Goal: Ask a question

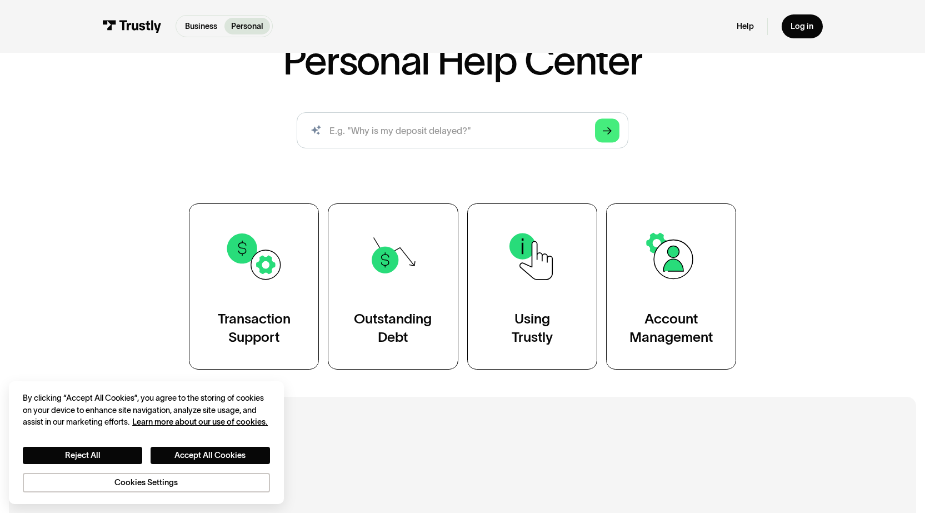
scroll to position [111, 0]
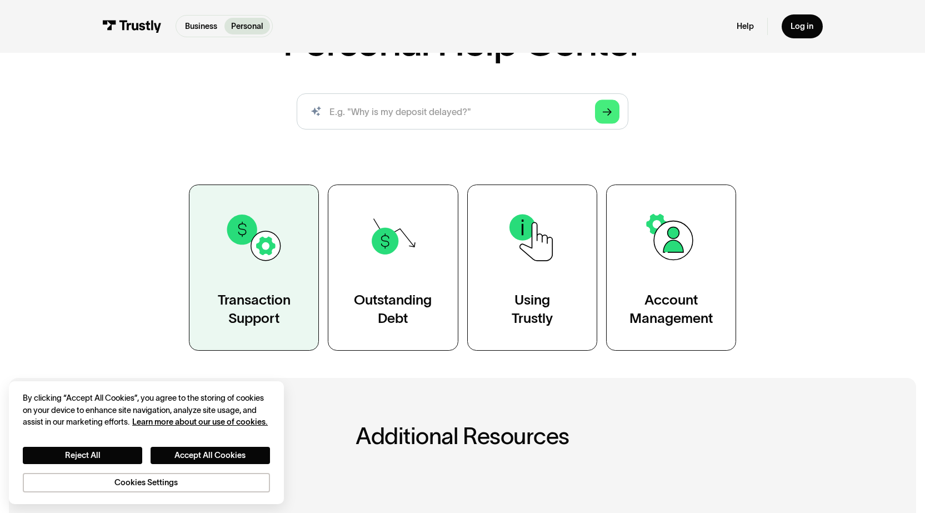
click at [287, 311] on div "Transaction Support" at bounding box center [254, 308] width 73 height 37
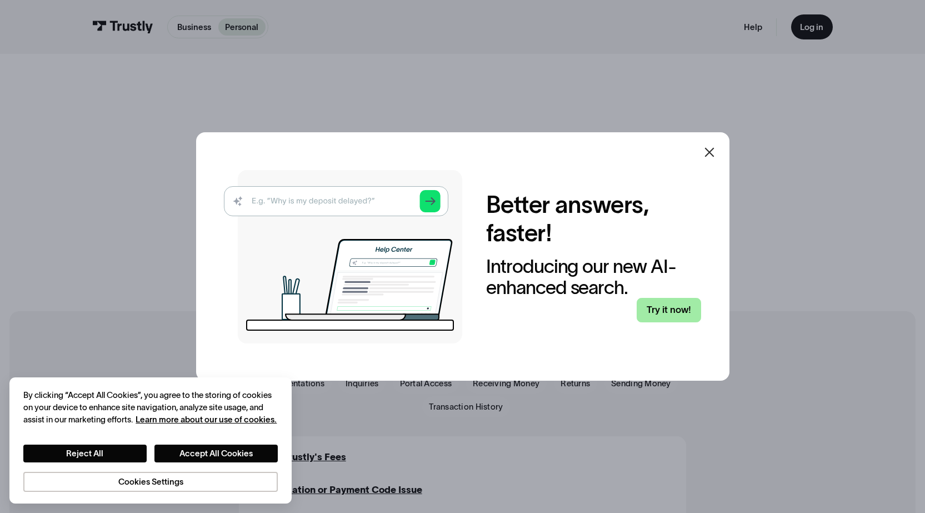
click at [663, 306] on link "Try it now!" at bounding box center [669, 310] width 64 height 24
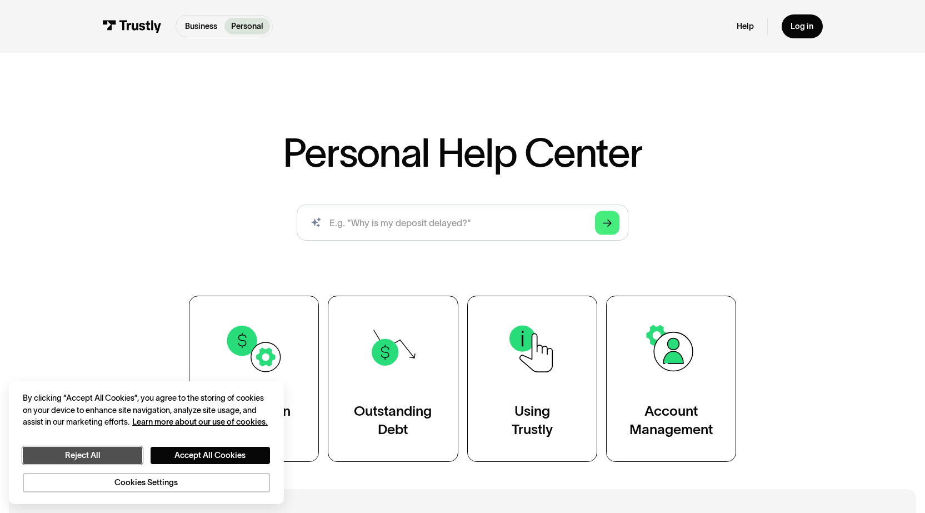
click at [130, 453] on button "Reject All" at bounding box center [82, 455] width 119 height 17
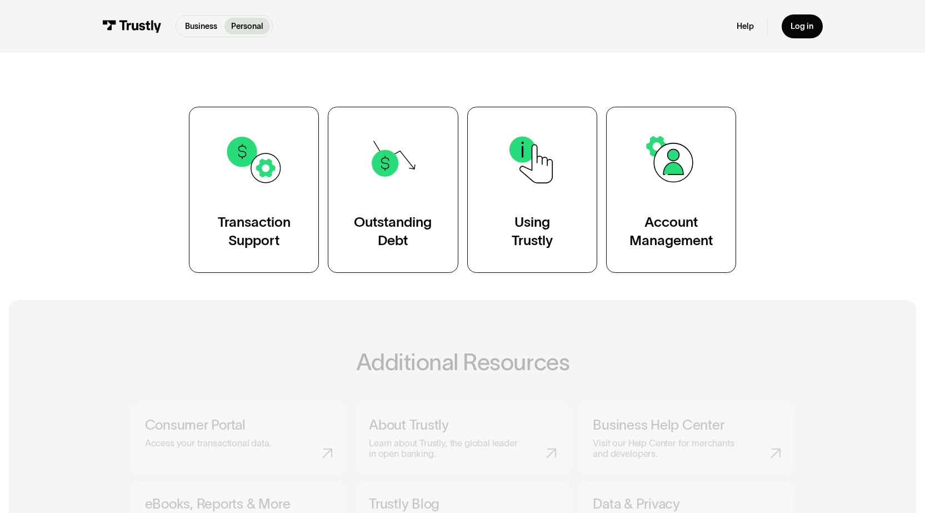
scroll to position [222, 0]
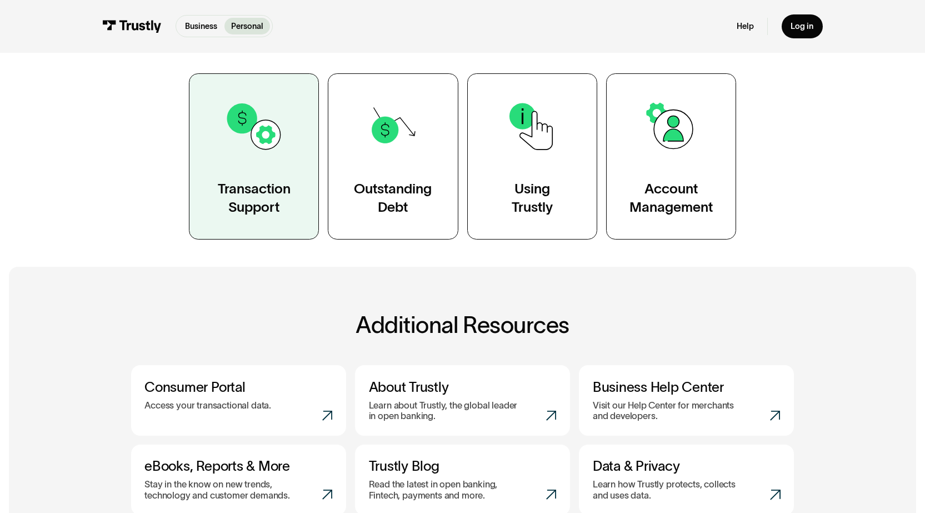
click at [243, 225] on link "Transaction Support" at bounding box center [254, 156] width 130 height 166
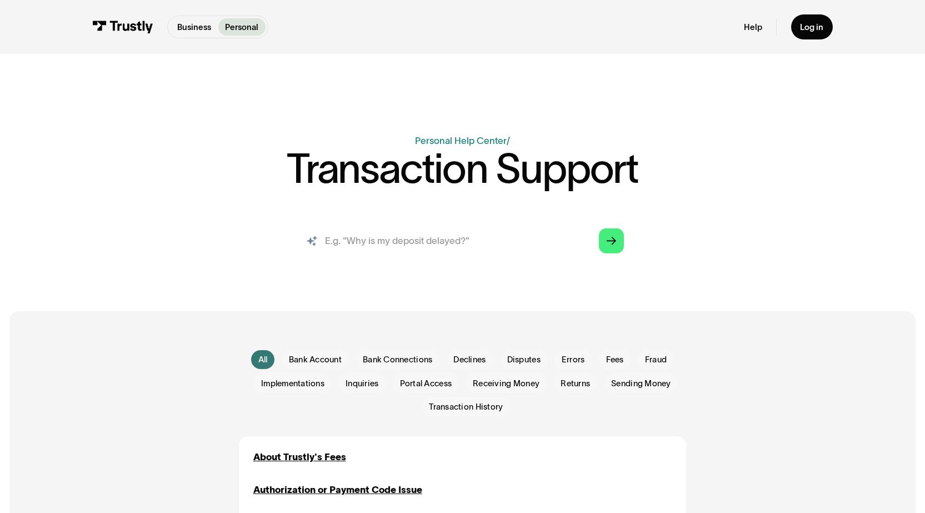
click at [421, 244] on input "search" at bounding box center [462, 241] width 341 height 38
click at [413, 243] on input "search" at bounding box center [462, 241] width 341 height 38
click at [359, 247] on input "search" at bounding box center [462, 241] width 341 height 38
paste input "I received a wire transfer from you without the sender's name. How can I find o…"
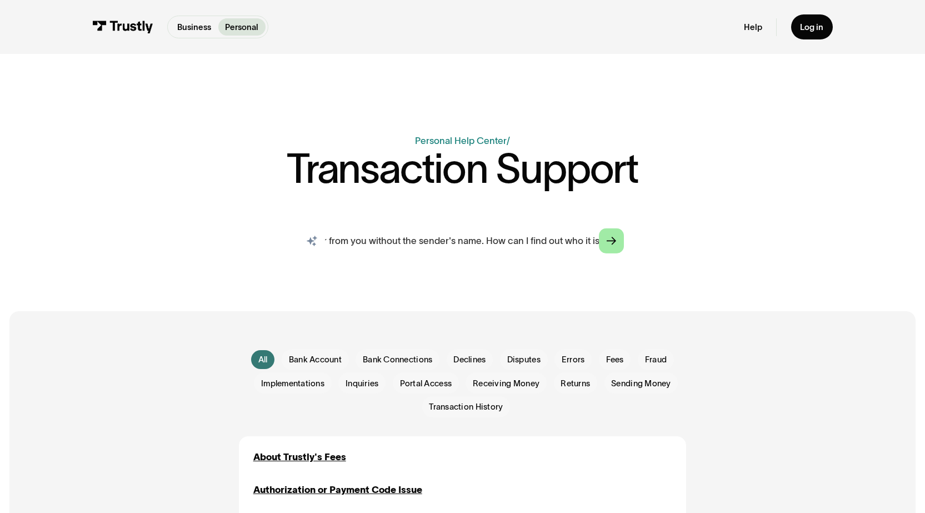
type input "I received a wire transfer from you without the sender's name. How can I find o…"
click at [612, 239] on icon "Arrow Right" at bounding box center [611, 241] width 9 height 10
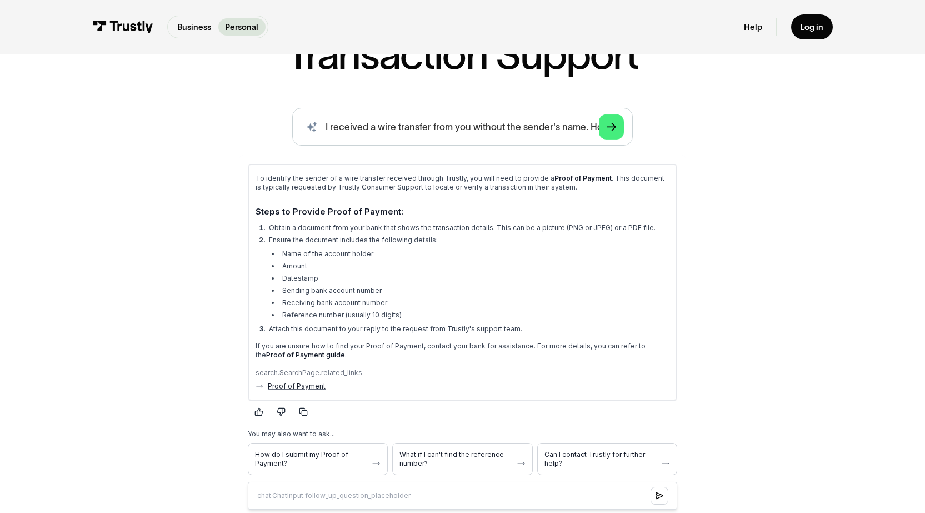
scroll to position [167, 0]
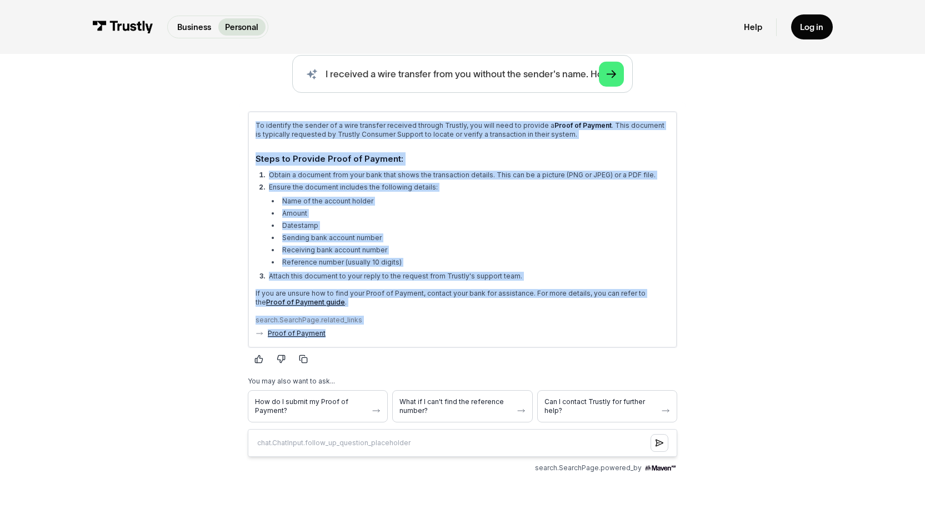
drag, startPoint x: 257, startPoint y: 125, endPoint x: 420, endPoint y: 365, distance: 290.6
click at [420, 365] on div "To identify the sender of a wire transfer received through Trustly, you will ne…" at bounding box center [462, 282] width 447 height 361
copy div "To identify the sender of a wire transfer received through Trustly, you will ne…"
